Goal: Information Seeking & Learning: Compare options

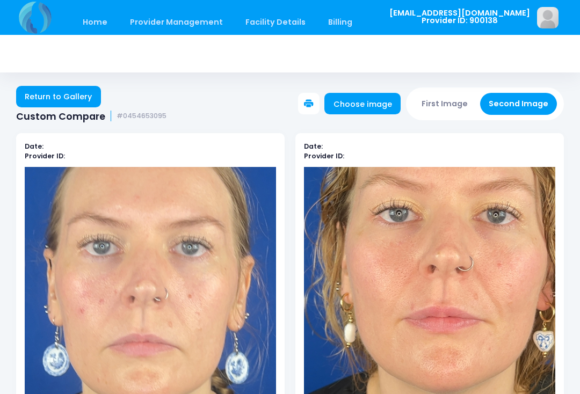
scroll to position [5, 0]
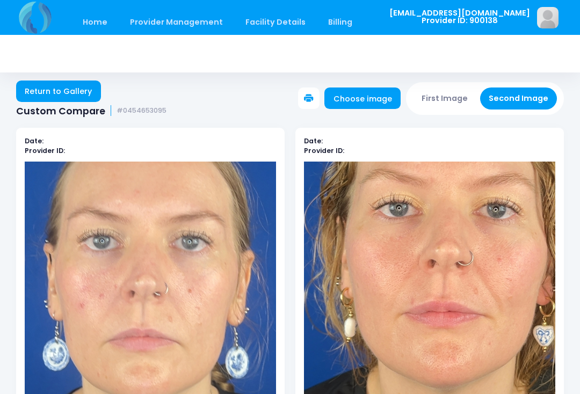
click at [444, 102] on button "First Image" at bounding box center [445, 98] width 64 height 22
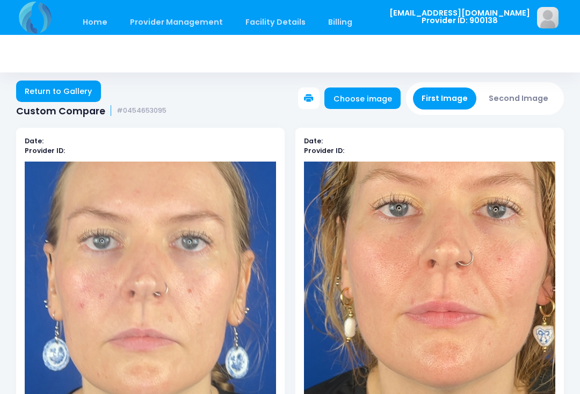
click at [379, 99] on link "Choose image" at bounding box center [362, 97] width 76 height 21
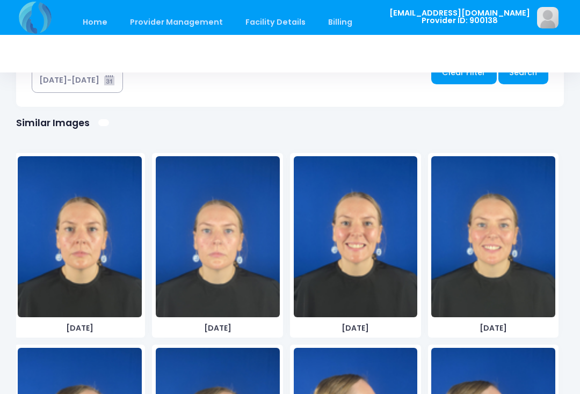
scroll to position [644, 0]
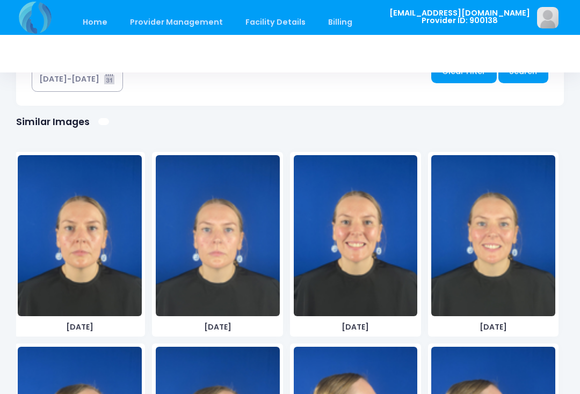
click at [223, 259] on img at bounding box center [218, 235] width 124 height 161
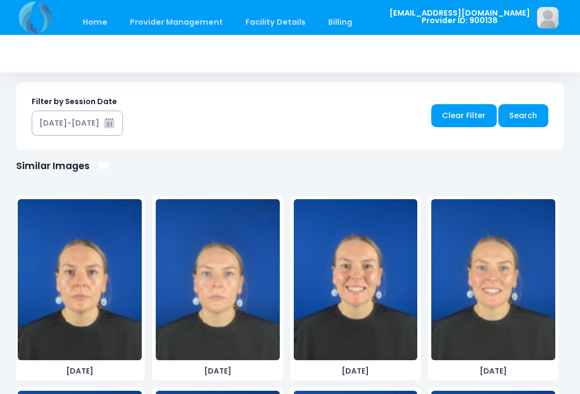
scroll to position [48, 0]
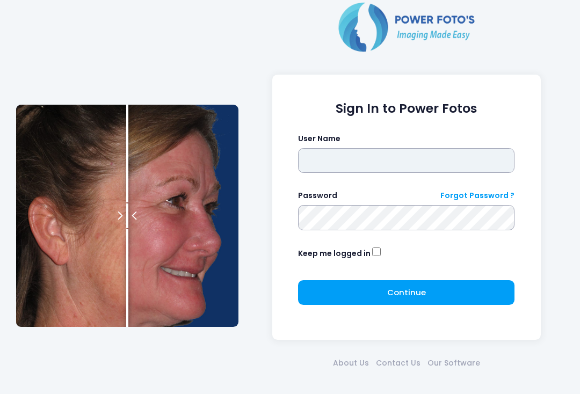
type input "**********"
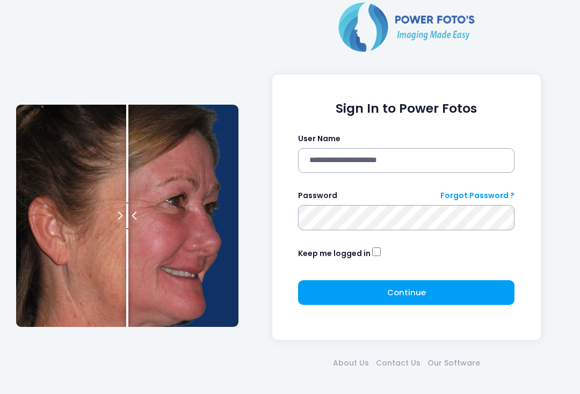
click button "submit" at bounding box center [0, 0] width 0 height 0
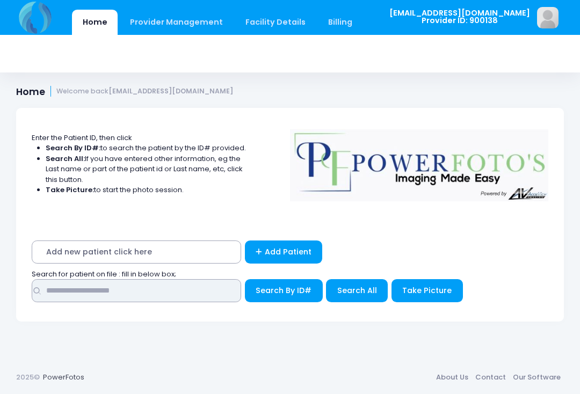
click at [193, 292] on input "text" at bounding box center [136, 290] width 209 height 23
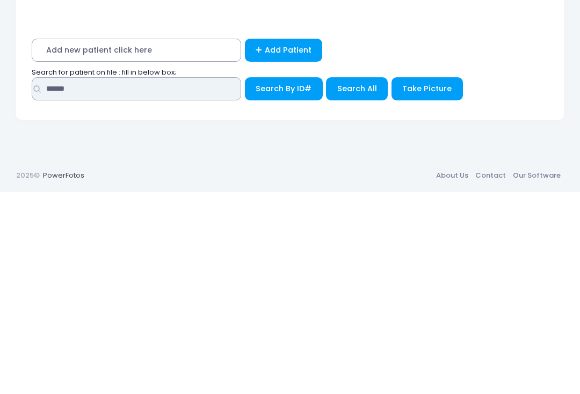
type input "******"
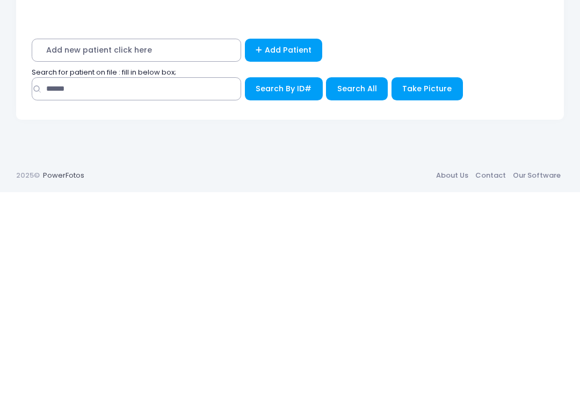
click at [362, 285] on span "Search All" at bounding box center [357, 290] width 40 height 11
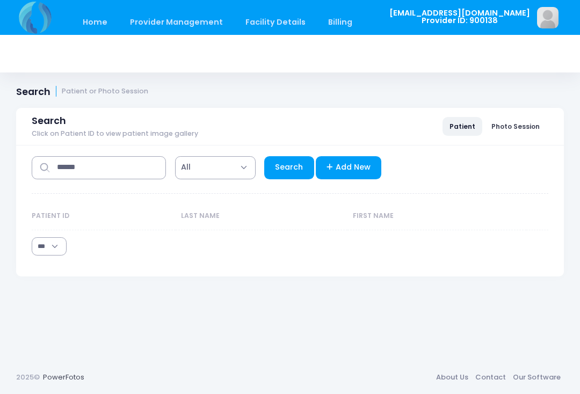
select select "***"
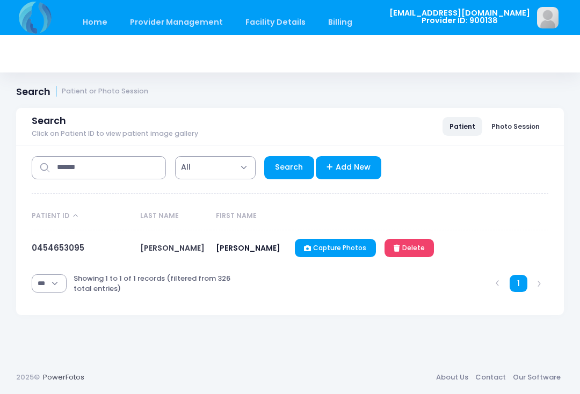
click at [69, 252] on link "0454653095" at bounding box center [58, 247] width 53 height 11
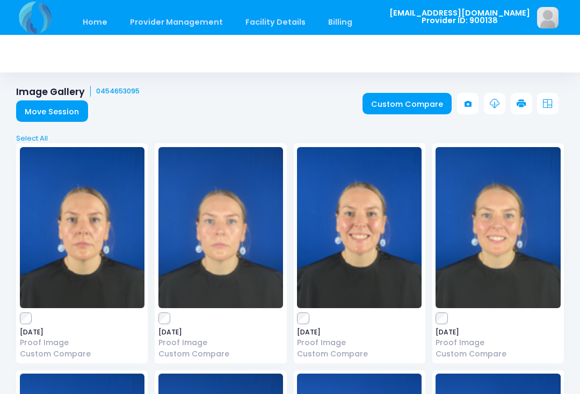
click at [405, 105] on link "Custom Compare" at bounding box center [407, 103] width 90 height 21
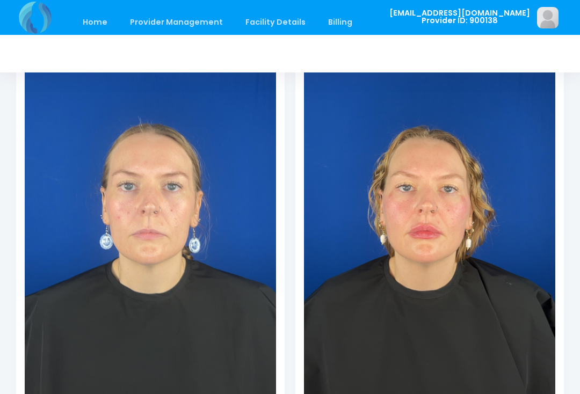
scroll to position [192, 0]
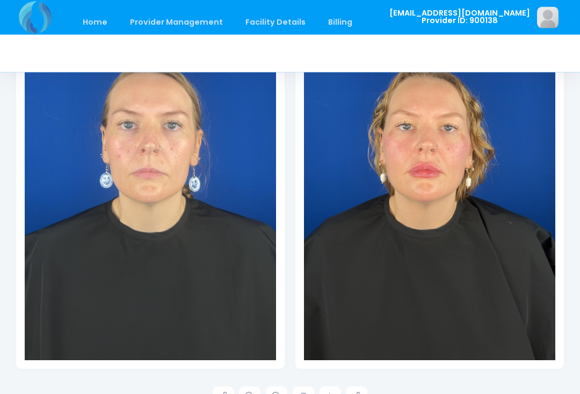
click at [251, 393] on icon at bounding box center [250, 398] width 10 height 10
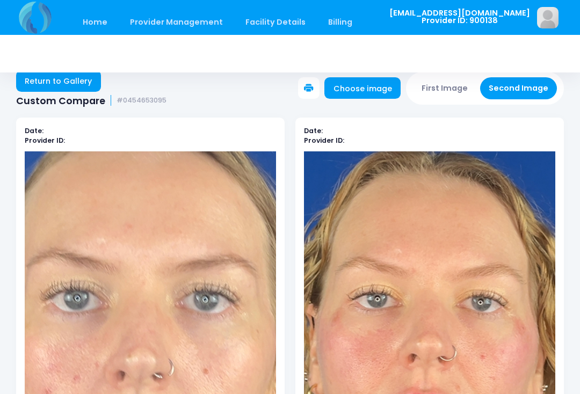
scroll to position [0, 0]
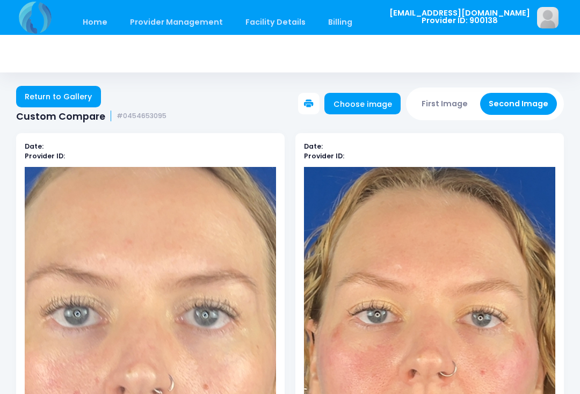
click at [451, 100] on button "First Image" at bounding box center [445, 104] width 64 height 22
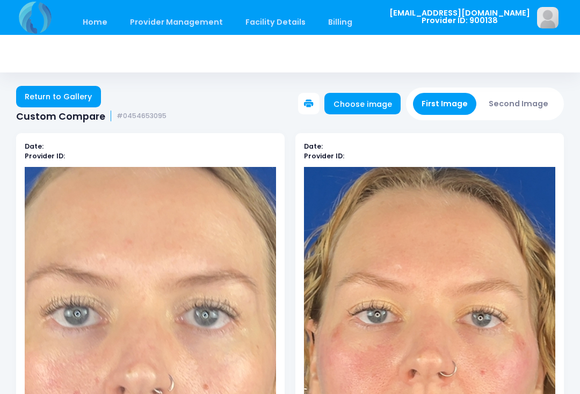
click at [369, 104] on link "Choose image" at bounding box center [362, 103] width 76 height 21
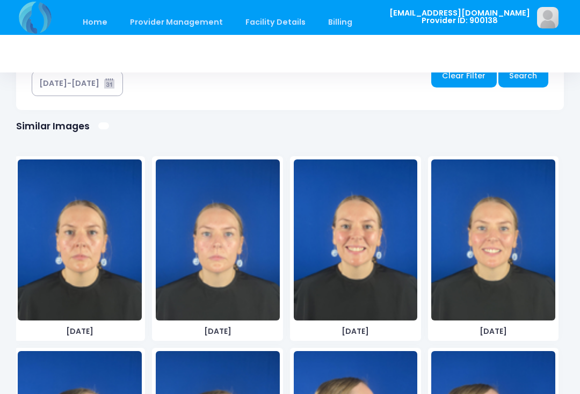
scroll to position [644, 0]
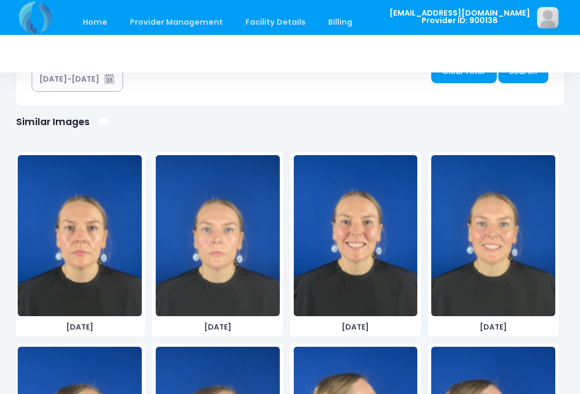
click at [489, 273] on img at bounding box center [493, 235] width 124 height 161
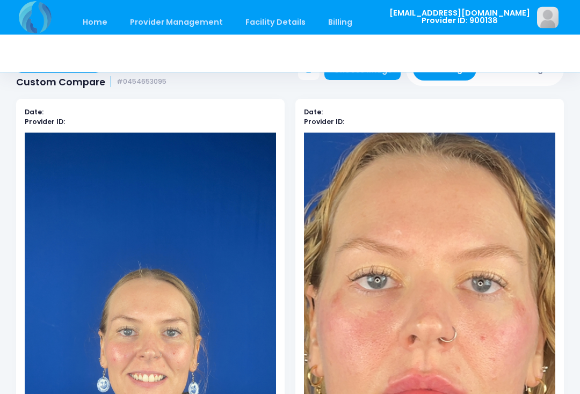
scroll to position [23, 0]
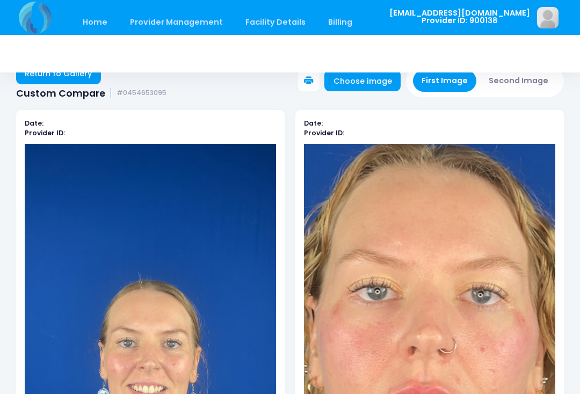
click at [511, 84] on button "Second Image" at bounding box center [518, 81] width 77 height 22
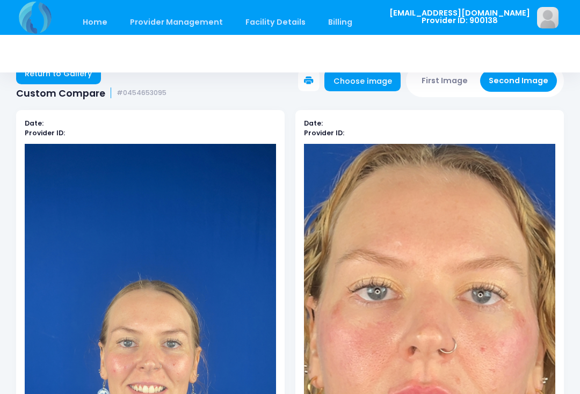
click at [364, 84] on link "Choose image" at bounding box center [362, 80] width 76 height 21
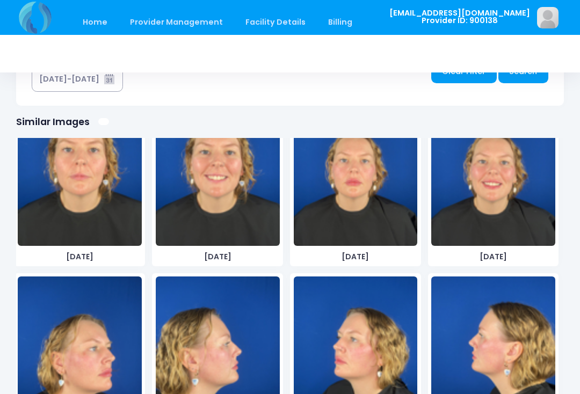
scroll to position [637, 0]
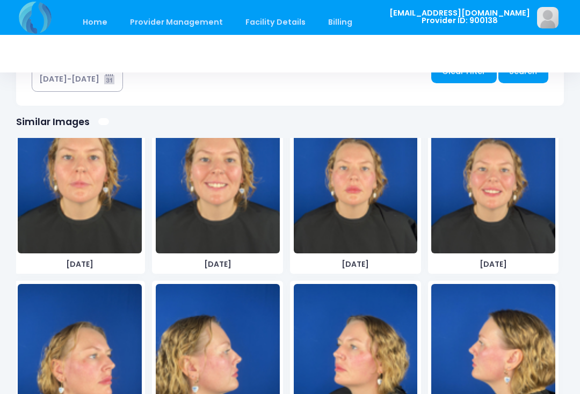
click at [499, 217] on img at bounding box center [493, 172] width 124 height 161
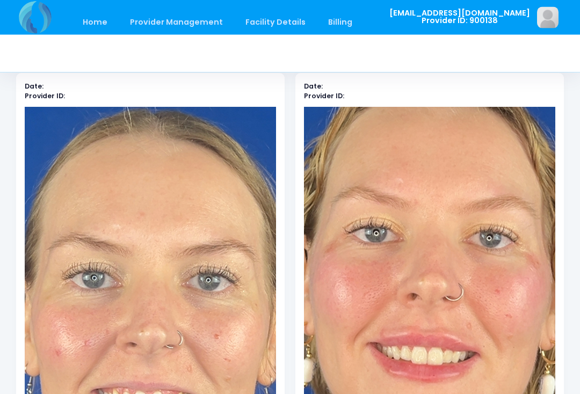
scroll to position [0, 0]
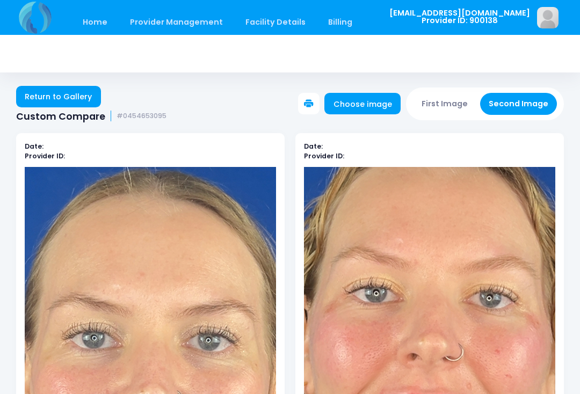
click at [446, 106] on button "First Image" at bounding box center [445, 104] width 64 height 22
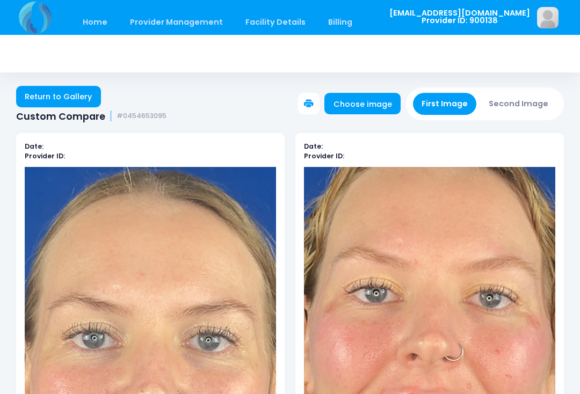
click at [364, 109] on link "Choose image" at bounding box center [362, 103] width 76 height 21
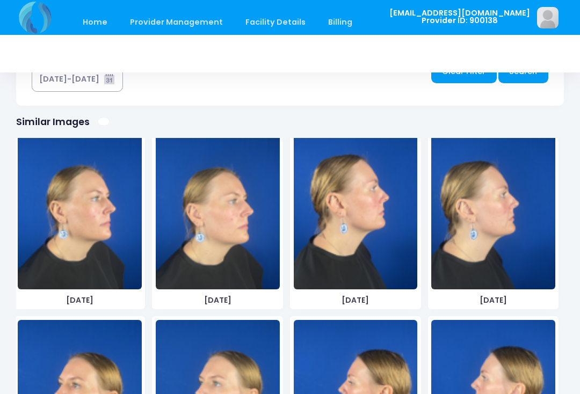
scroll to position [224, 0]
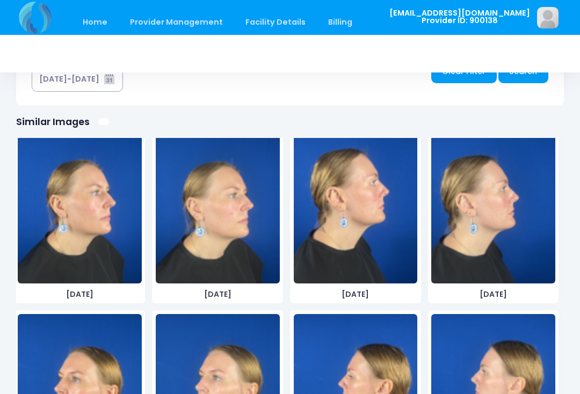
click at [215, 247] on img at bounding box center [218, 202] width 124 height 161
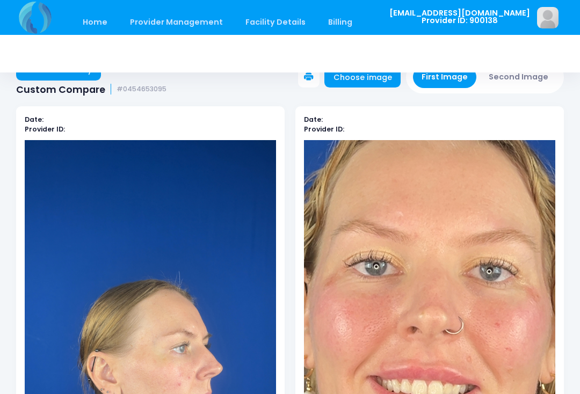
scroll to position [4, 0]
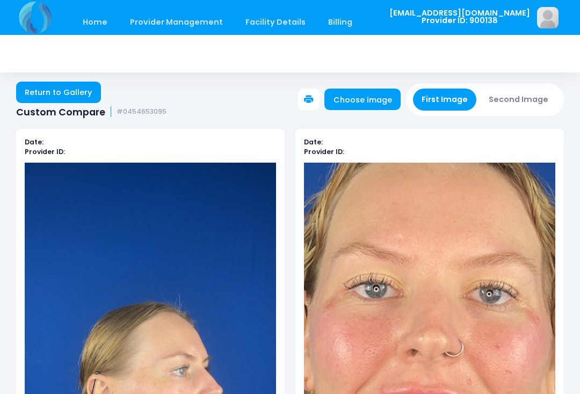
click at [507, 106] on button "Second Image" at bounding box center [518, 100] width 77 height 22
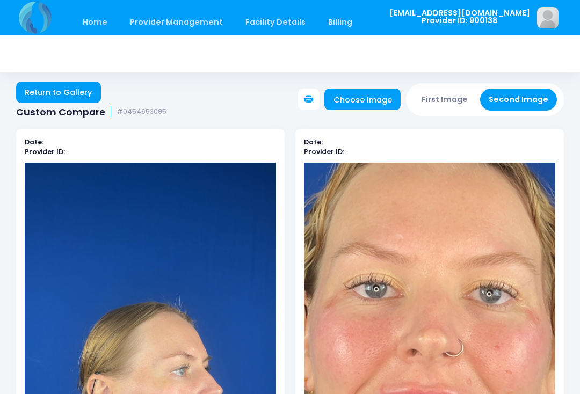
click at [372, 94] on link "Choose image" at bounding box center [362, 99] width 76 height 21
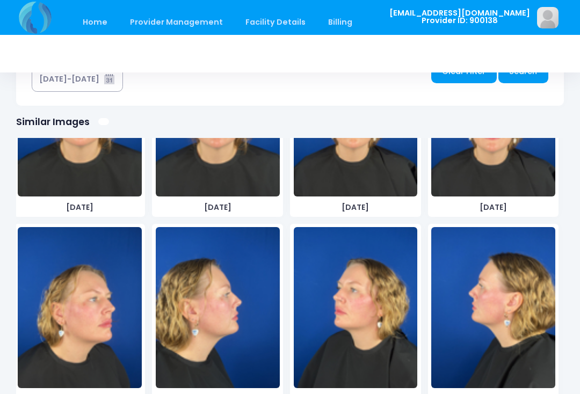
scroll to position [693, 0]
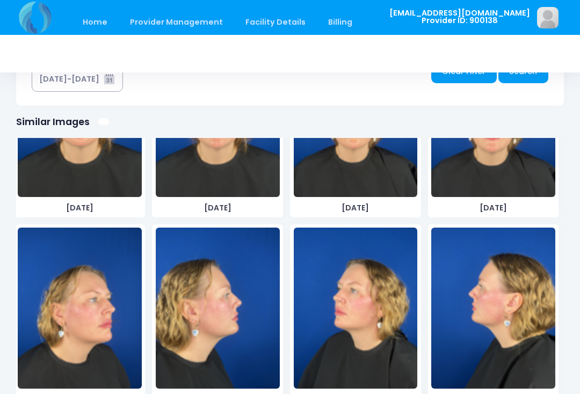
click at [98, 336] on img at bounding box center [80, 308] width 124 height 161
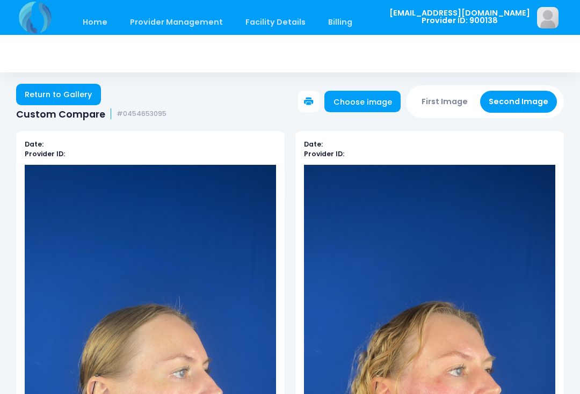
scroll to position [0, 0]
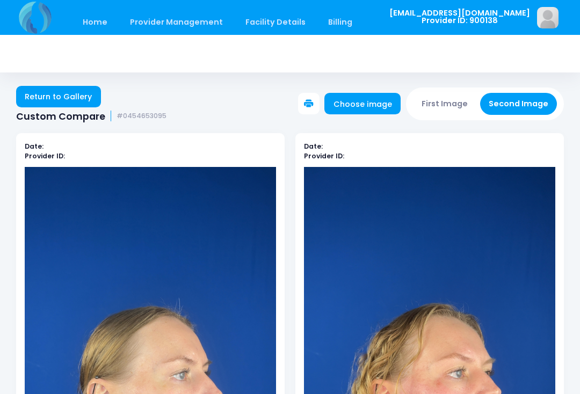
click at [449, 101] on button "First Image" at bounding box center [445, 104] width 64 height 22
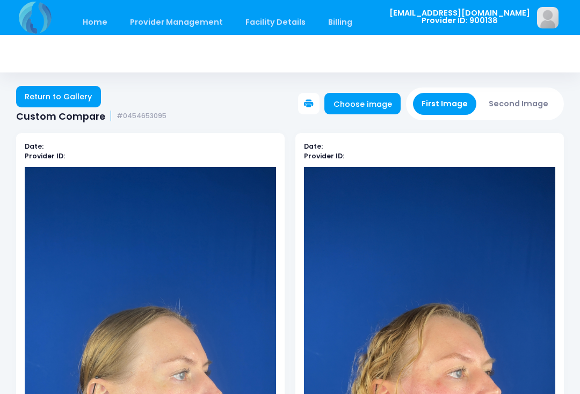
click at [375, 108] on link "Choose image" at bounding box center [362, 103] width 76 height 21
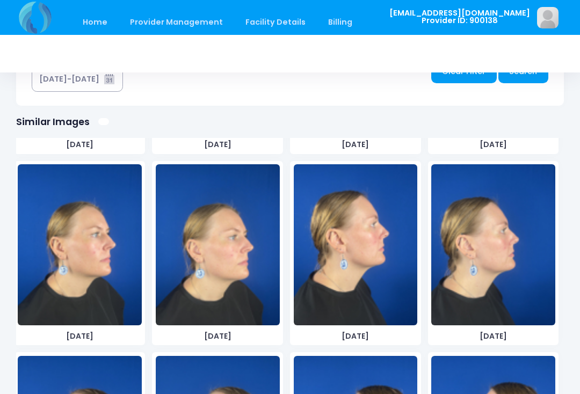
scroll to position [155, 0]
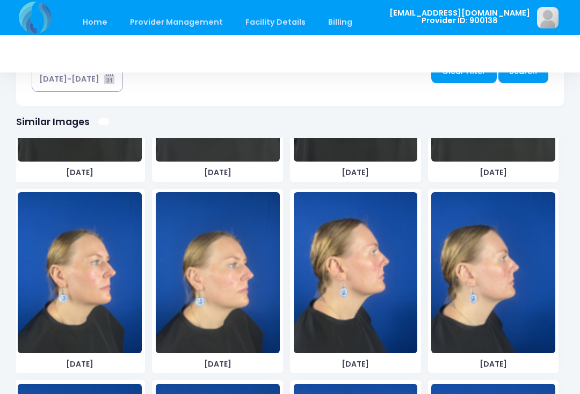
click at [487, 293] on img at bounding box center [493, 272] width 124 height 161
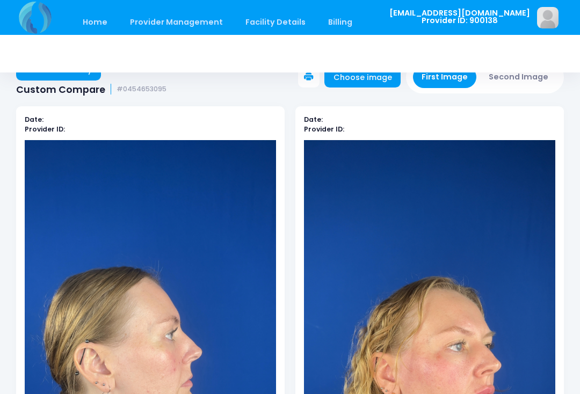
scroll to position [21, 0]
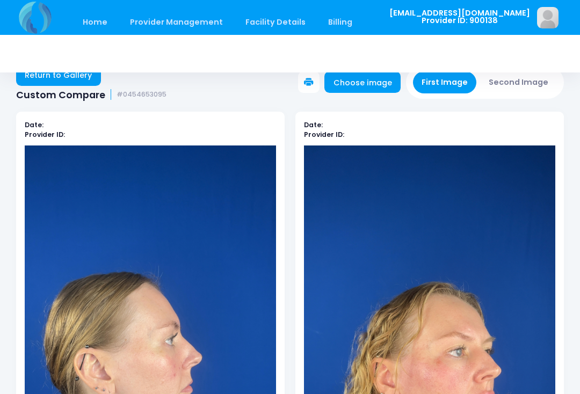
click at [514, 85] on button "Second Image" at bounding box center [518, 82] width 77 height 22
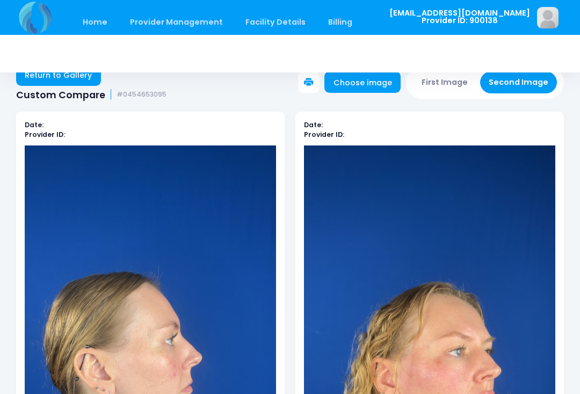
click at [375, 83] on link "Choose image" at bounding box center [362, 81] width 76 height 21
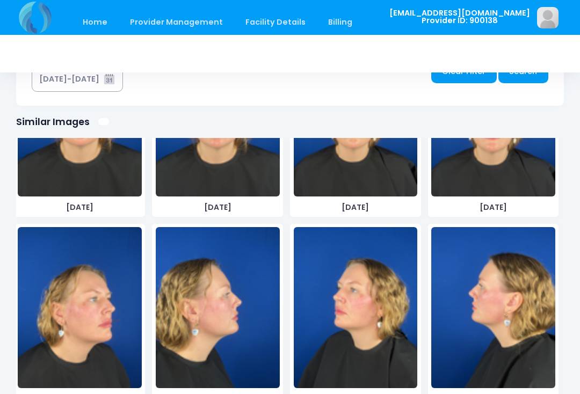
scroll to position [693, 0]
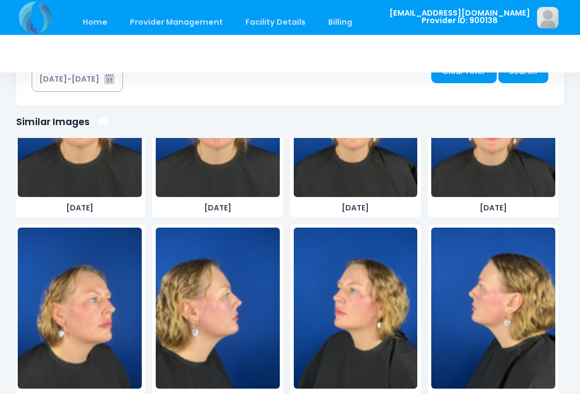
click at [226, 328] on img at bounding box center [218, 308] width 124 height 161
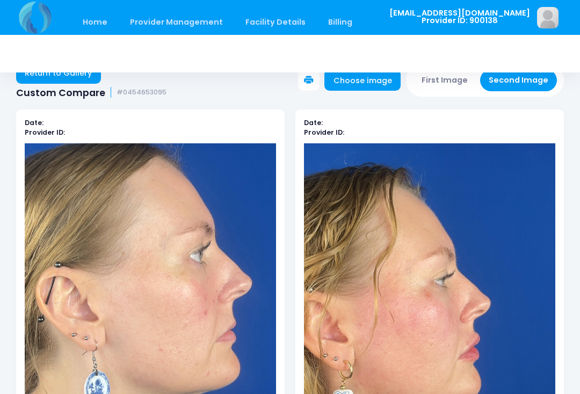
scroll to position [0, 0]
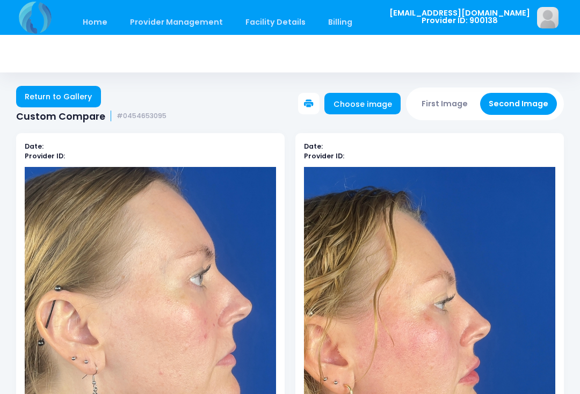
click at [455, 103] on button "First Image" at bounding box center [445, 104] width 64 height 22
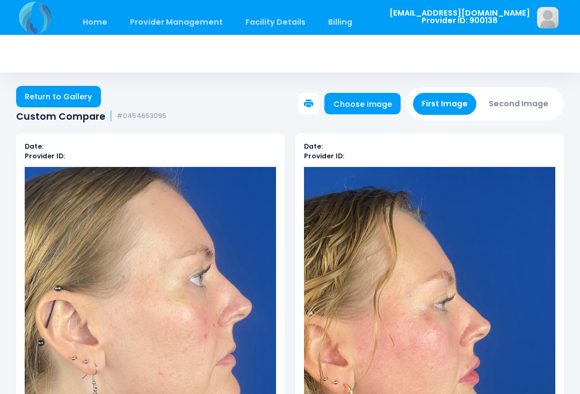
click at [371, 103] on link "Choose image" at bounding box center [362, 103] width 76 height 21
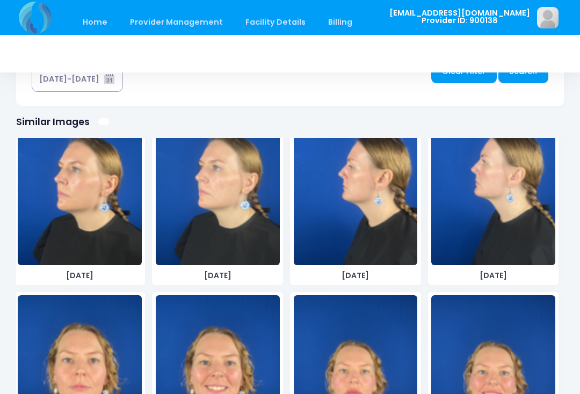
scroll to position [418, 0]
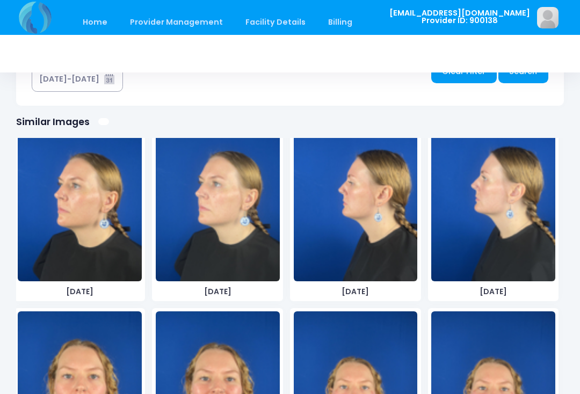
click at [230, 245] on img at bounding box center [218, 200] width 124 height 161
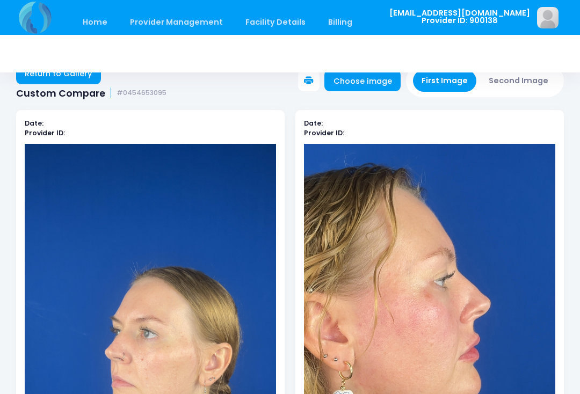
scroll to position [17, 0]
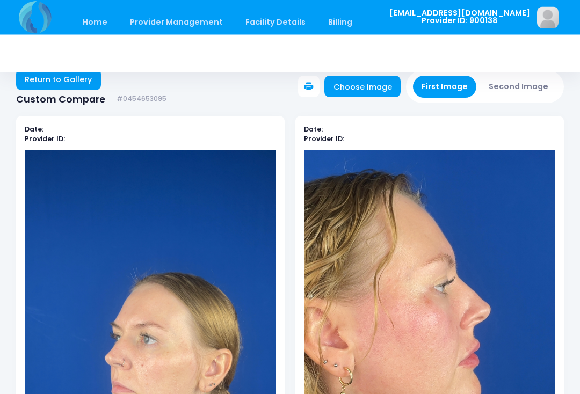
click at [448, 85] on button "First Image" at bounding box center [445, 87] width 64 height 22
click at [371, 90] on link "Choose image" at bounding box center [362, 86] width 76 height 21
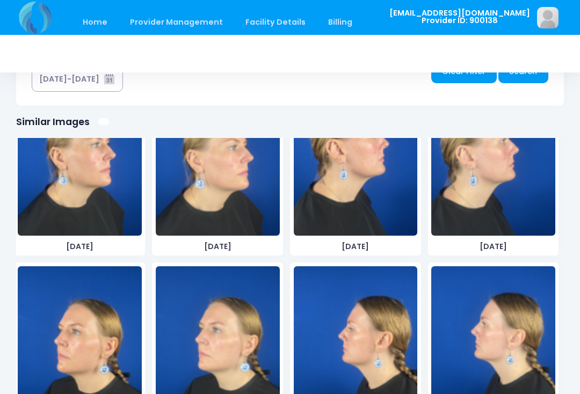
scroll to position [324, 0]
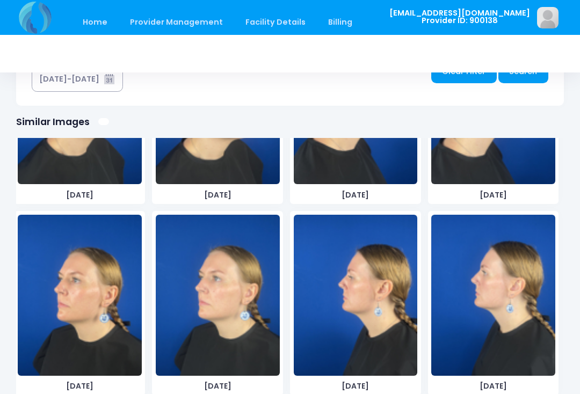
click at [218, 322] on img at bounding box center [218, 295] width 124 height 161
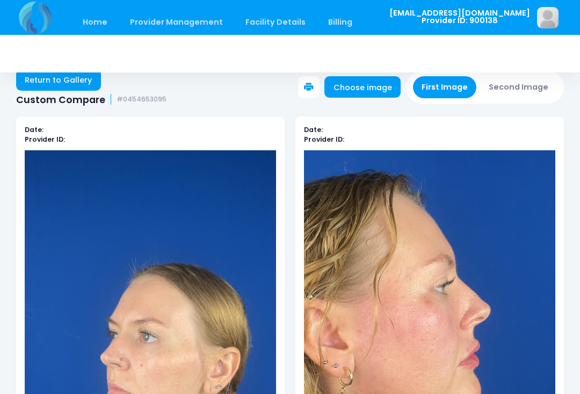
click at [502, 80] on button "Second Image" at bounding box center [518, 87] width 77 height 22
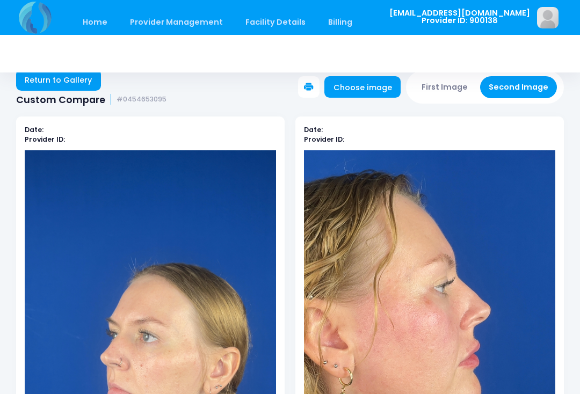
click at [373, 91] on link "Choose image" at bounding box center [362, 86] width 76 height 21
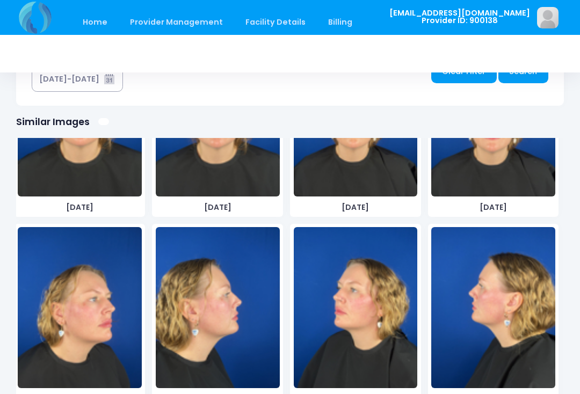
scroll to position [693, 0]
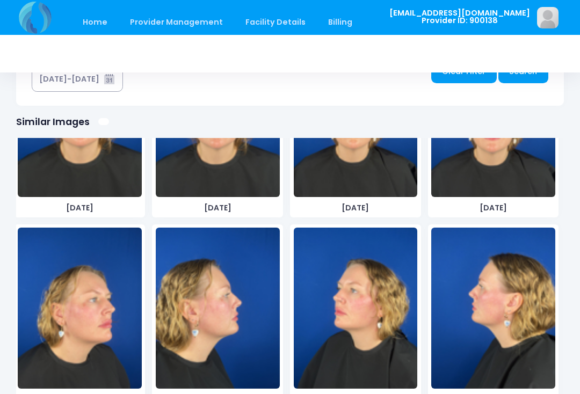
click at [358, 324] on img at bounding box center [356, 308] width 124 height 161
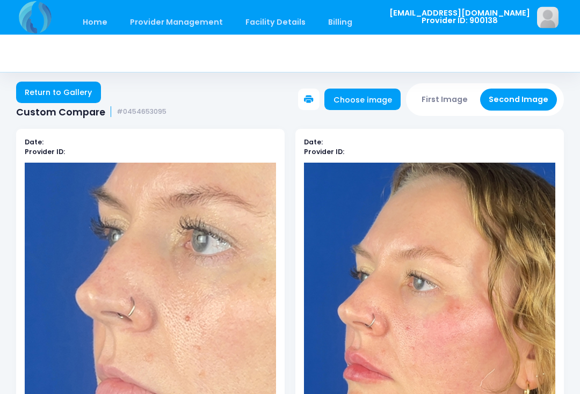
scroll to position [0, 0]
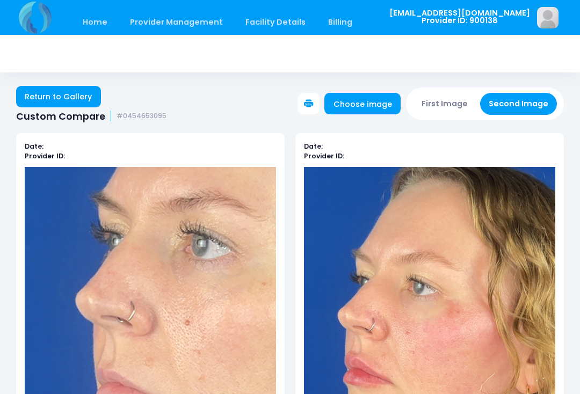
click at [445, 103] on button "First Image" at bounding box center [445, 104] width 64 height 22
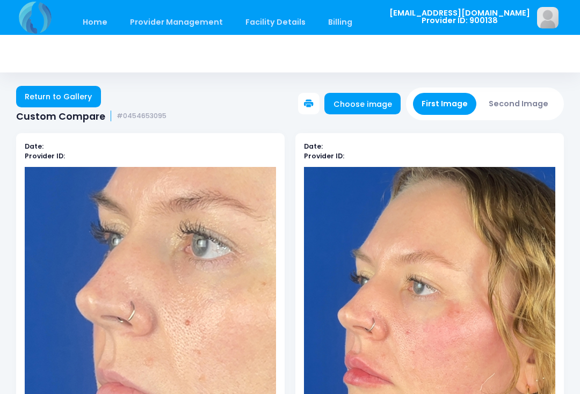
click at [348, 108] on link "Choose image" at bounding box center [362, 103] width 76 height 21
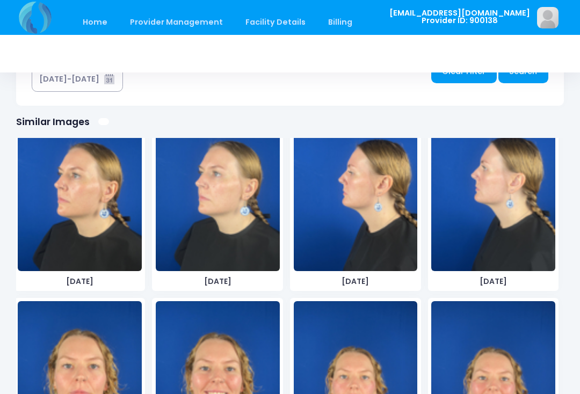
scroll to position [418, 0]
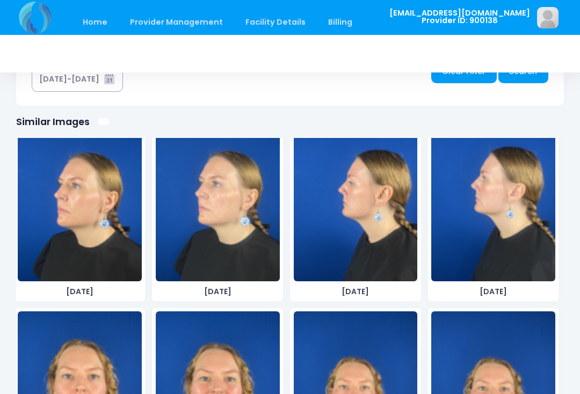
click at [499, 251] on img at bounding box center [493, 200] width 124 height 161
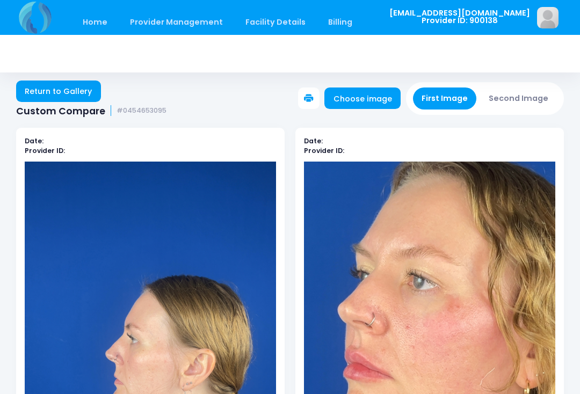
scroll to position [0, 0]
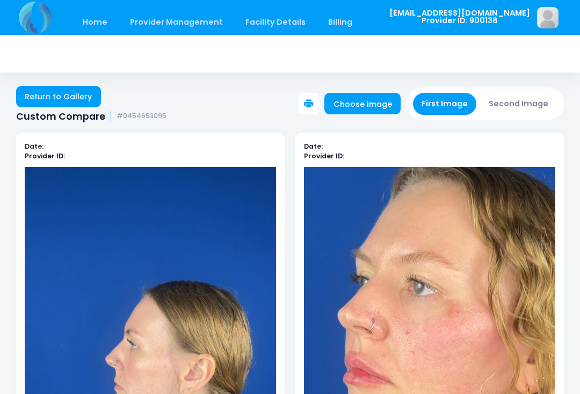
click at [512, 104] on button "Second Image" at bounding box center [518, 104] width 77 height 22
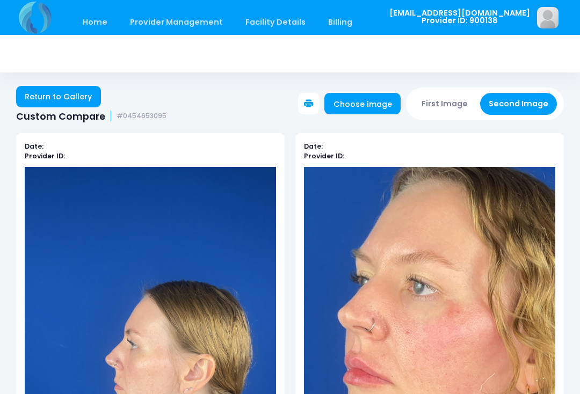
click at [367, 107] on link "Choose image" at bounding box center [362, 103] width 76 height 21
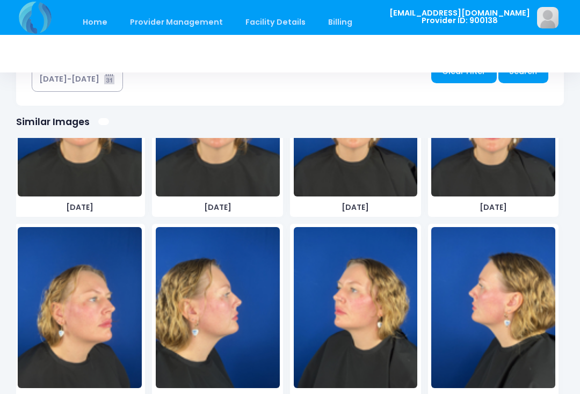
scroll to position [693, 0]
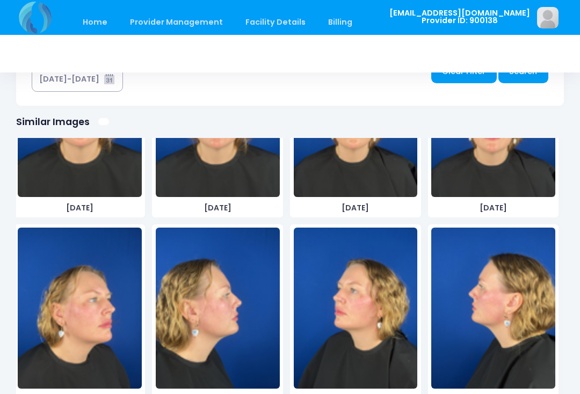
click at [500, 317] on img at bounding box center [493, 308] width 124 height 161
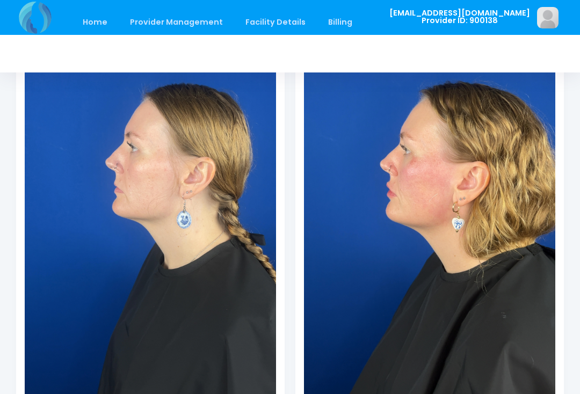
scroll to position [200, 0]
